Goal: Browse casually: Explore the website without a specific task or goal

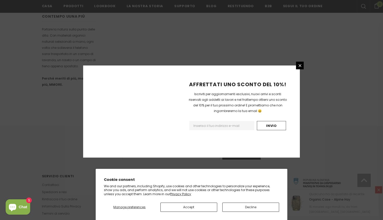
scroll to position [305, 0]
